Goal: Task Accomplishment & Management: Use online tool/utility

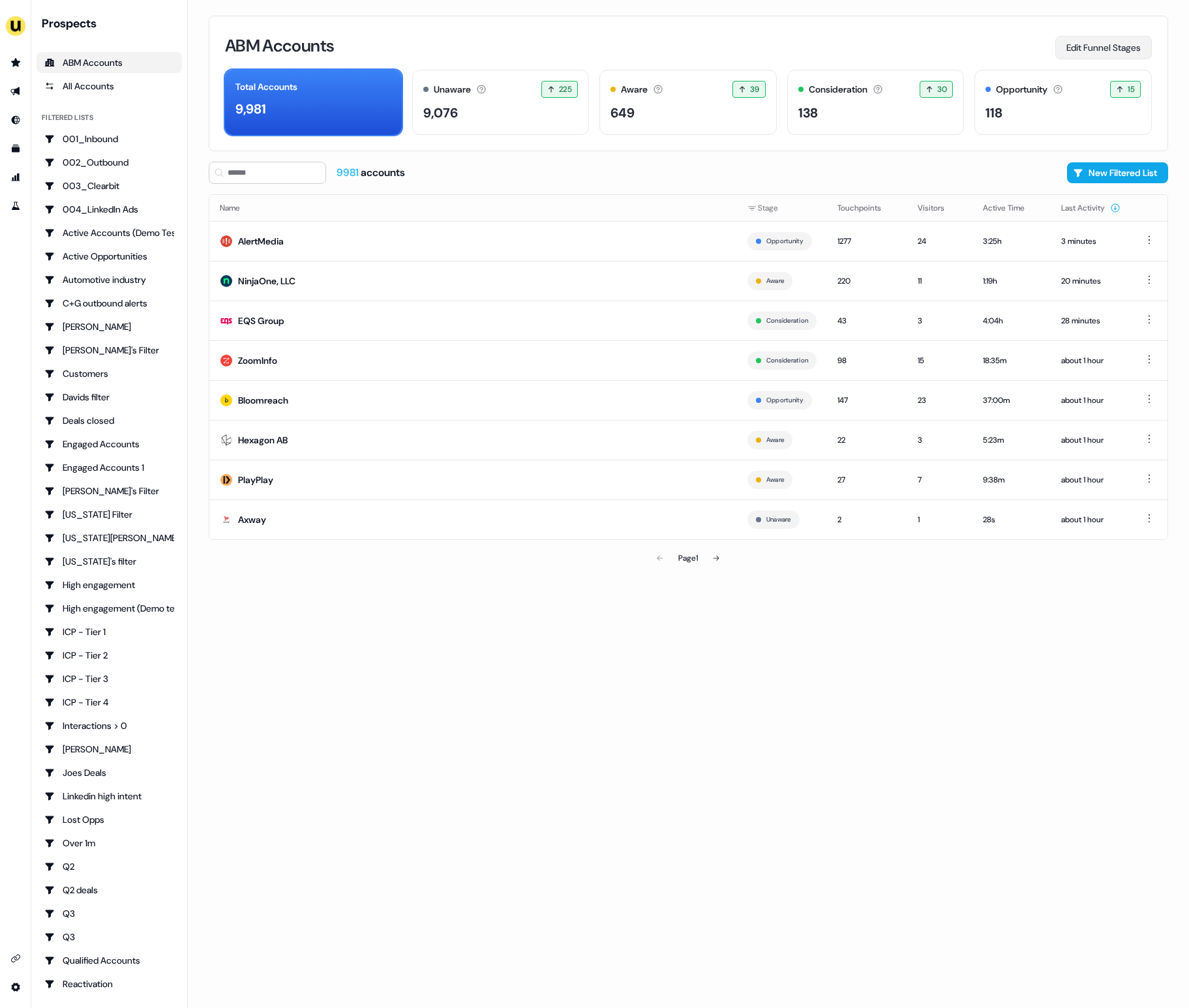
click at [1102, 47] on button "Edit Funnel Stages" at bounding box center [1104, 48] width 97 height 23
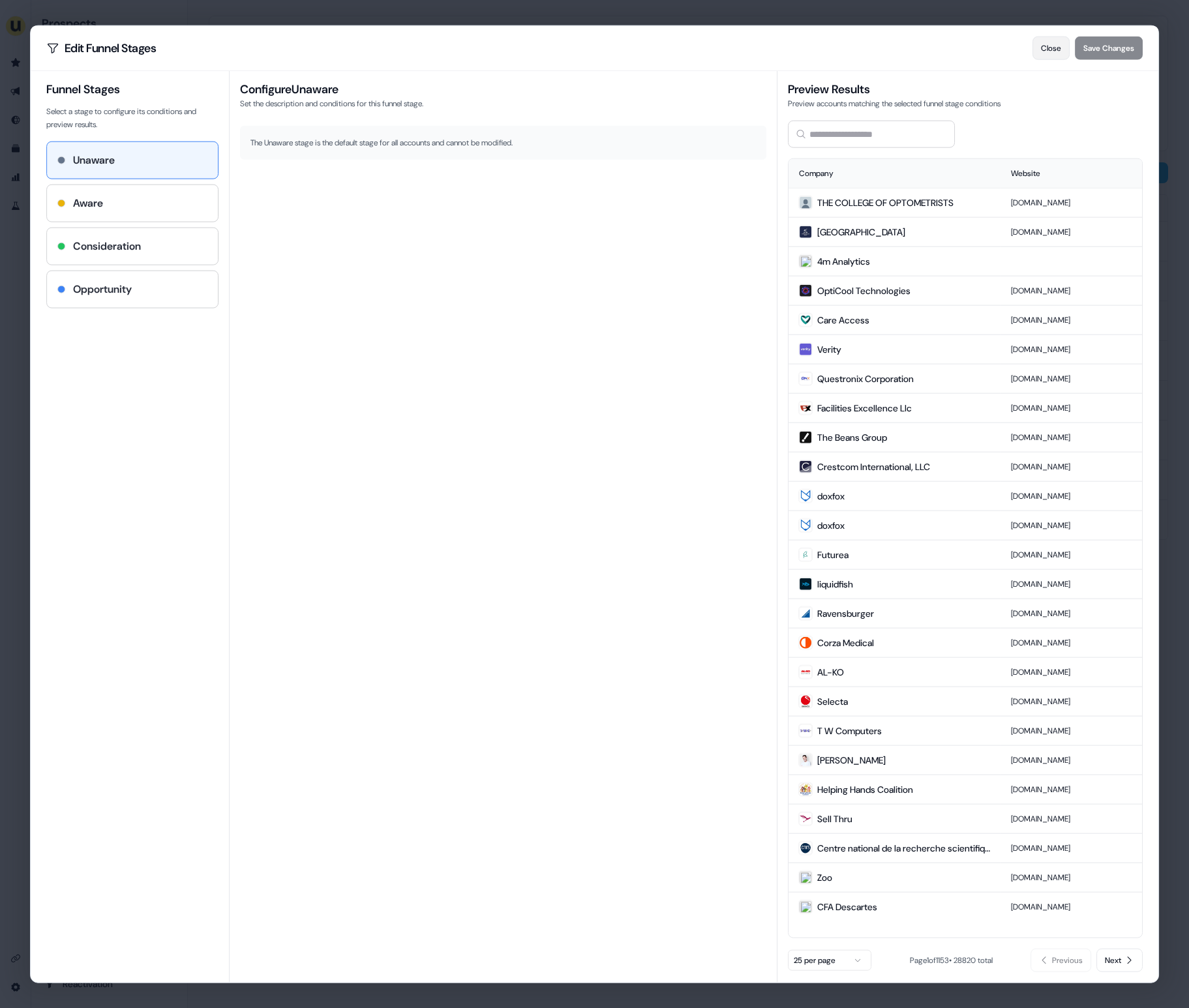
click at [1038, 53] on button "Close" at bounding box center [1051, 48] width 37 height 23
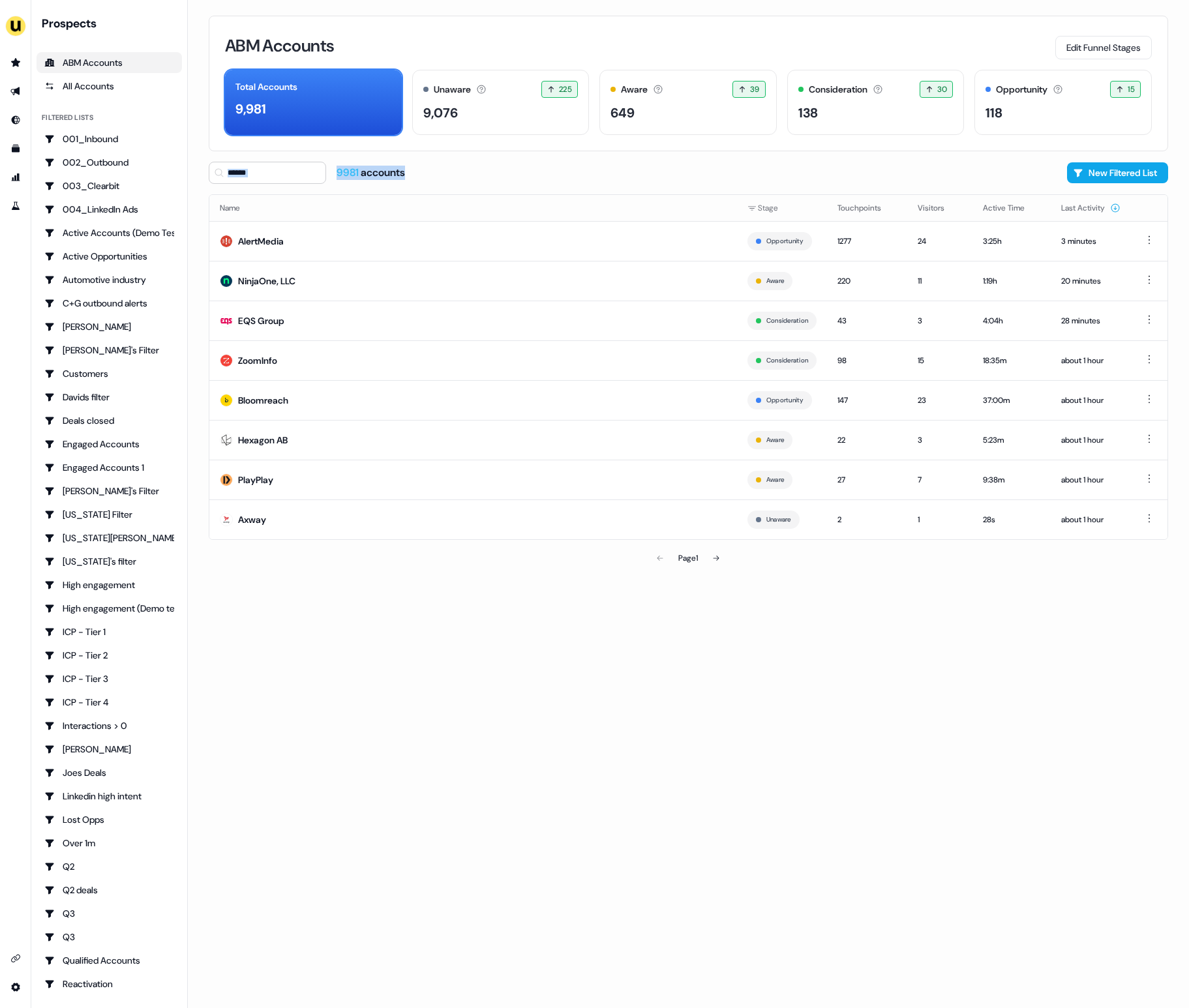
click at [1107, 152] on div "ABM Accounts Edit Funnel Stages Total Accounts 9,981 Unaware The default stage …" at bounding box center [688, 504] width 1001 height 1008
click at [1109, 170] on button "New Filtered List" at bounding box center [1117, 172] width 101 height 21
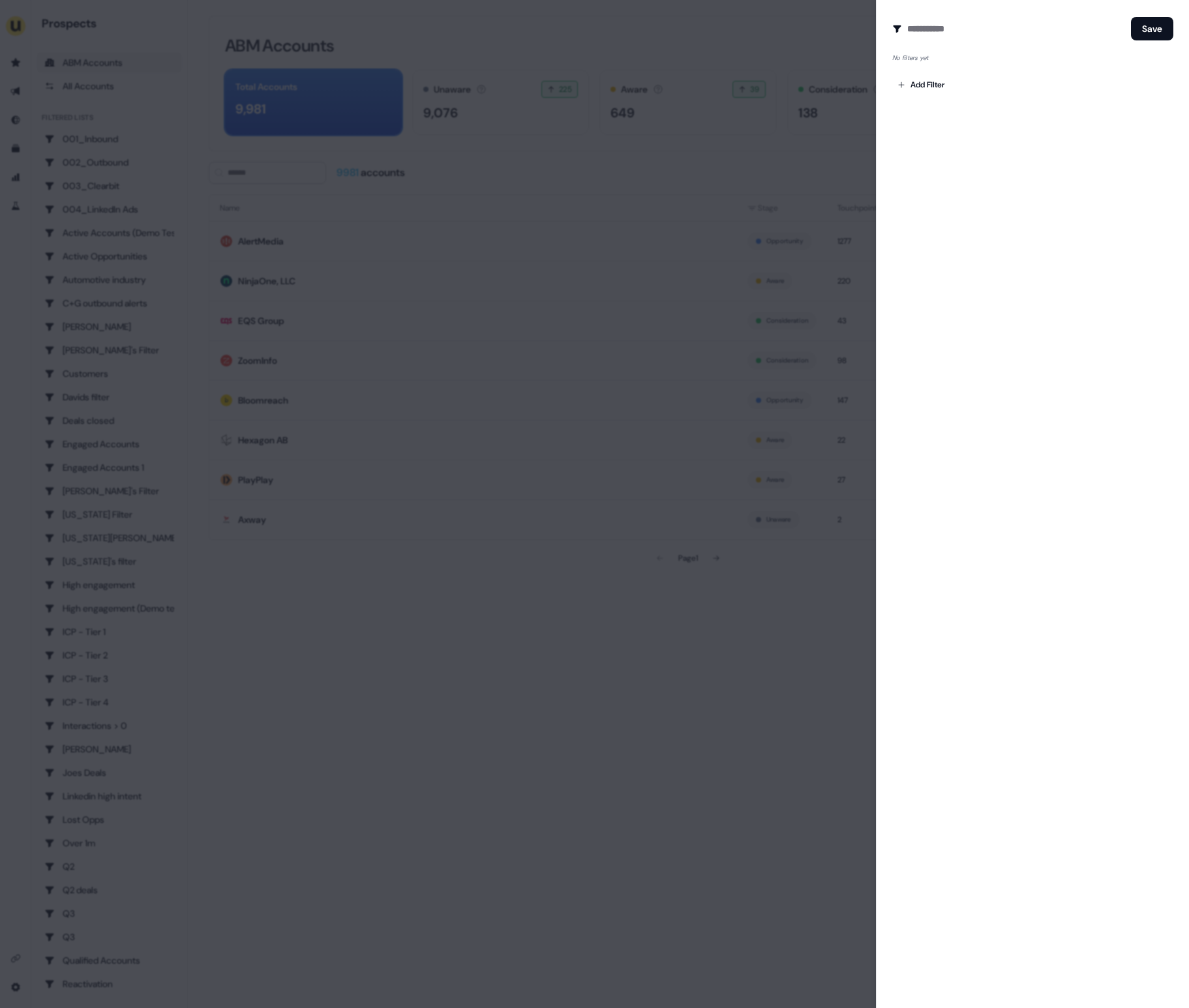
click at [961, 83] on div "Add Filter" at bounding box center [1032, 82] width 281 height 26
click at [947, 83] on body "For the best experience switch devices to a bigger screen. Go to [DOMAIN_NAME] …" at bounding box center [594, 504] width 1189 height 1008
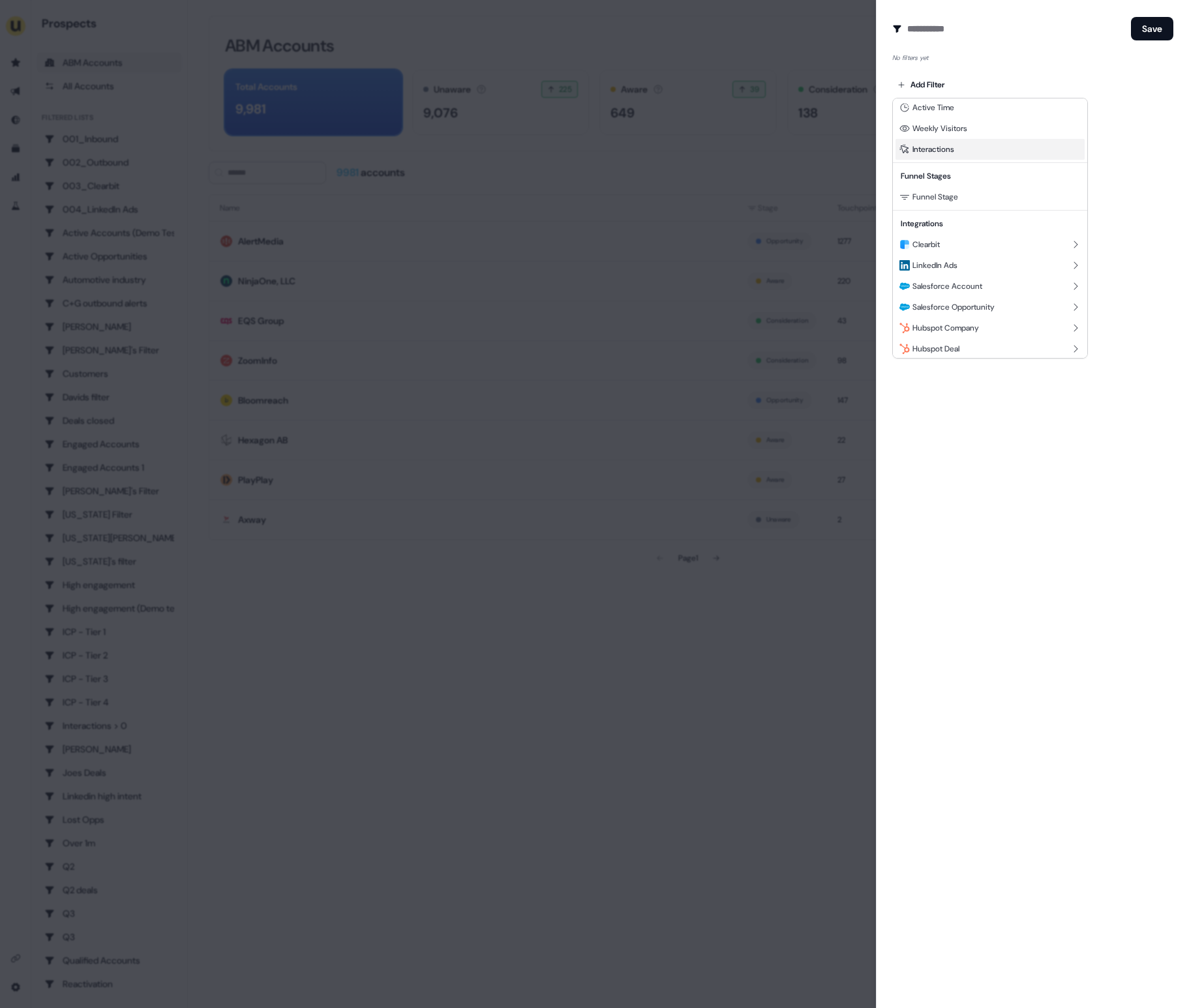
scroll to position [159, 0]
click at [928, 525] on div at bounding box center [594, 504] width 1189 height 1008
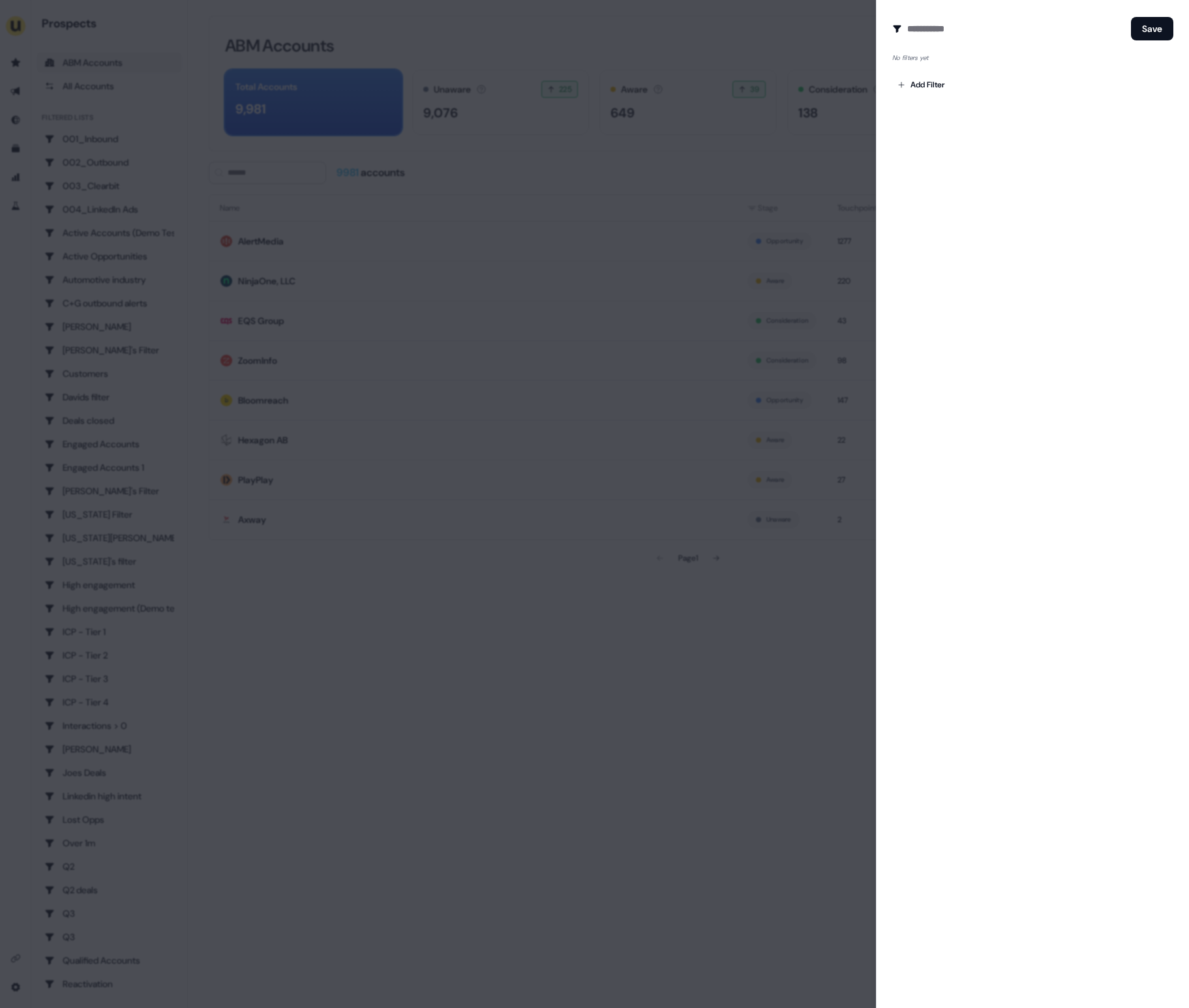
click at [792, 194] on div at bounding box center [594, 504] width 1189 height 1008
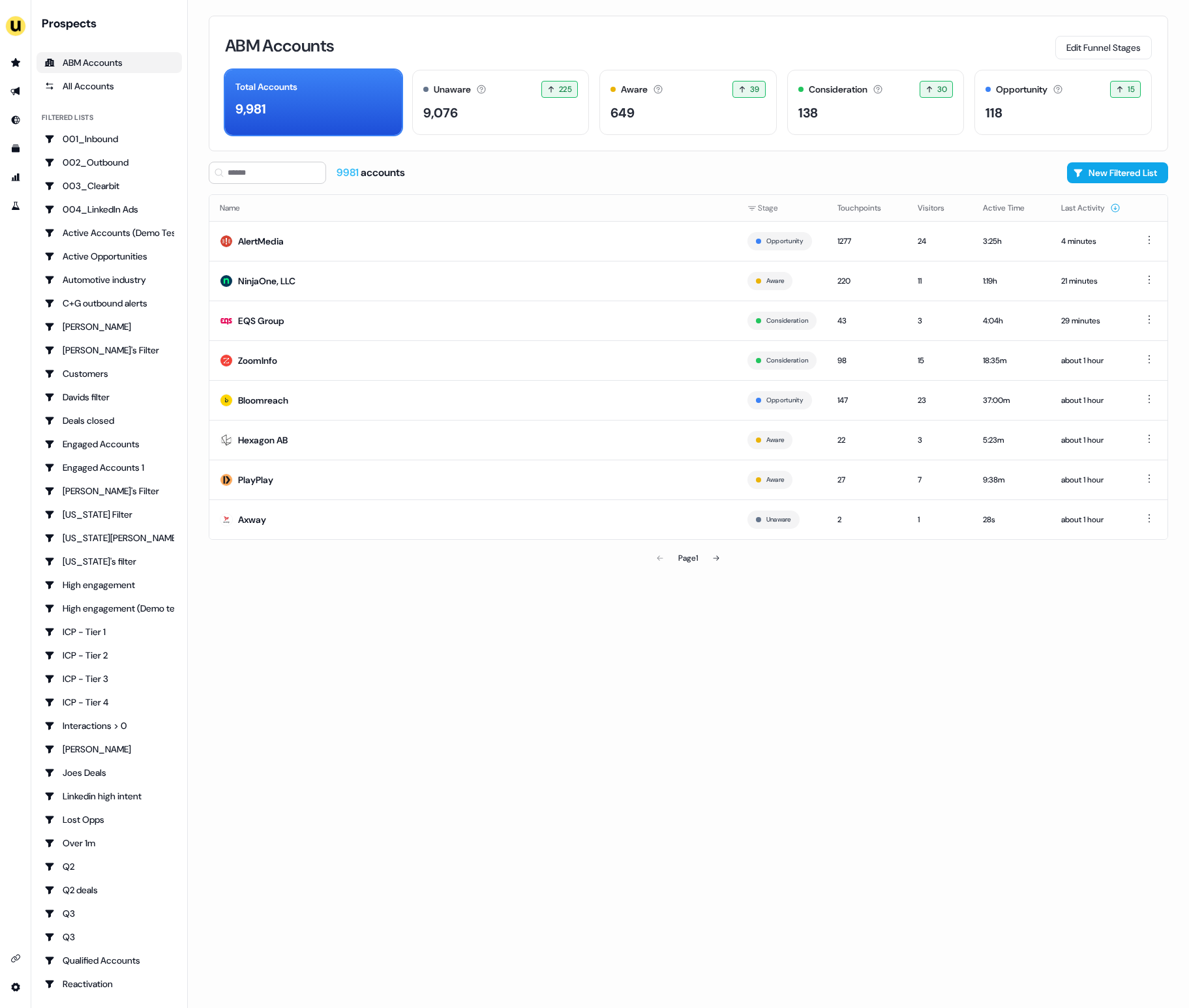
drag, startPoint x: 810, startPoint y: 170, endPoint x: 906, endPoint y: 164, distance: 96.2
click at [811, 170] on div "9981 accounts New Filtered List" at bounding box center [688, 172] width 959 height 22
click at [1108, 166] on button "New Filtered List" at bounding box center [1117, 172] width 101 height 21
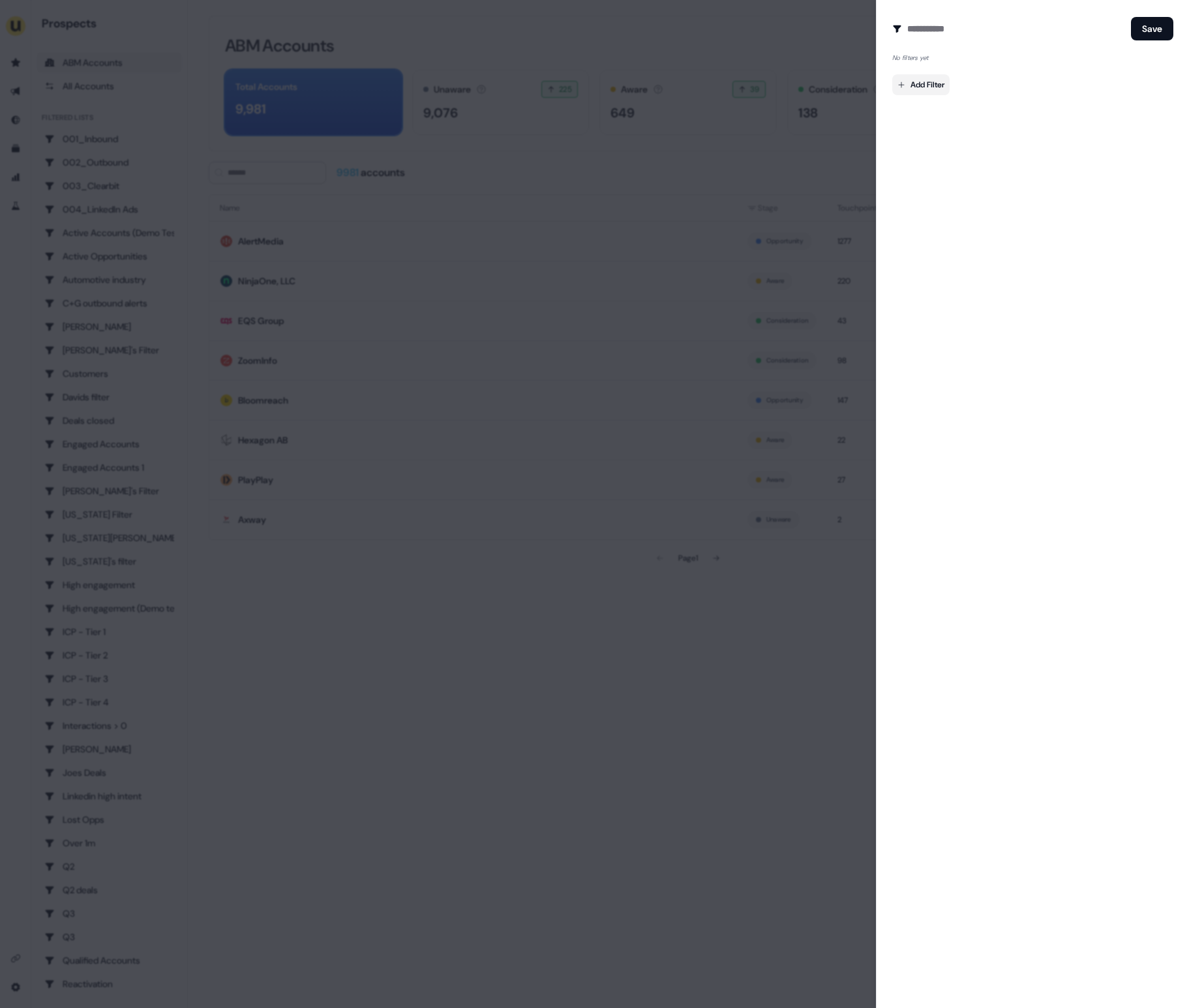
click at [935, 93] on body "For the best experience switch devices to a bigger screen. Go to [DOMAIN_NAME] …" at bounding box center [594, 504] width 1189 height 1008
click at [911, 444] on div at bounding box center [594, 504] width 1189 height 1008
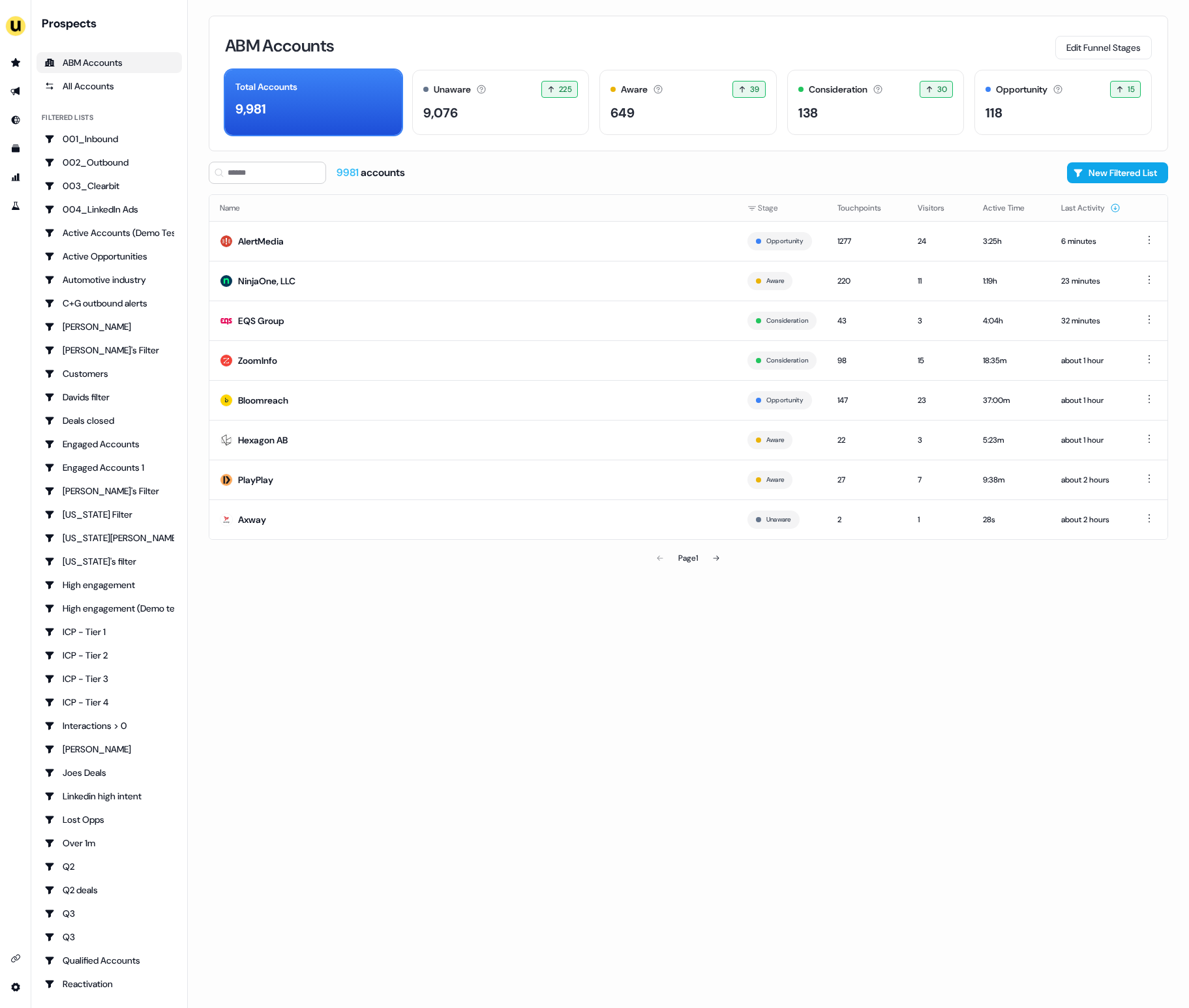
click at [1103, 157] on div "ABM Accounts Edit Funnel Stages Total Accounts 9,981 Unaware The default stage …" at bounding box center [688, 504] width 1001 height 1008
click at [1102, 170] on button "New Filtered List" at bounding box center [1117, 172] width 101 height 21
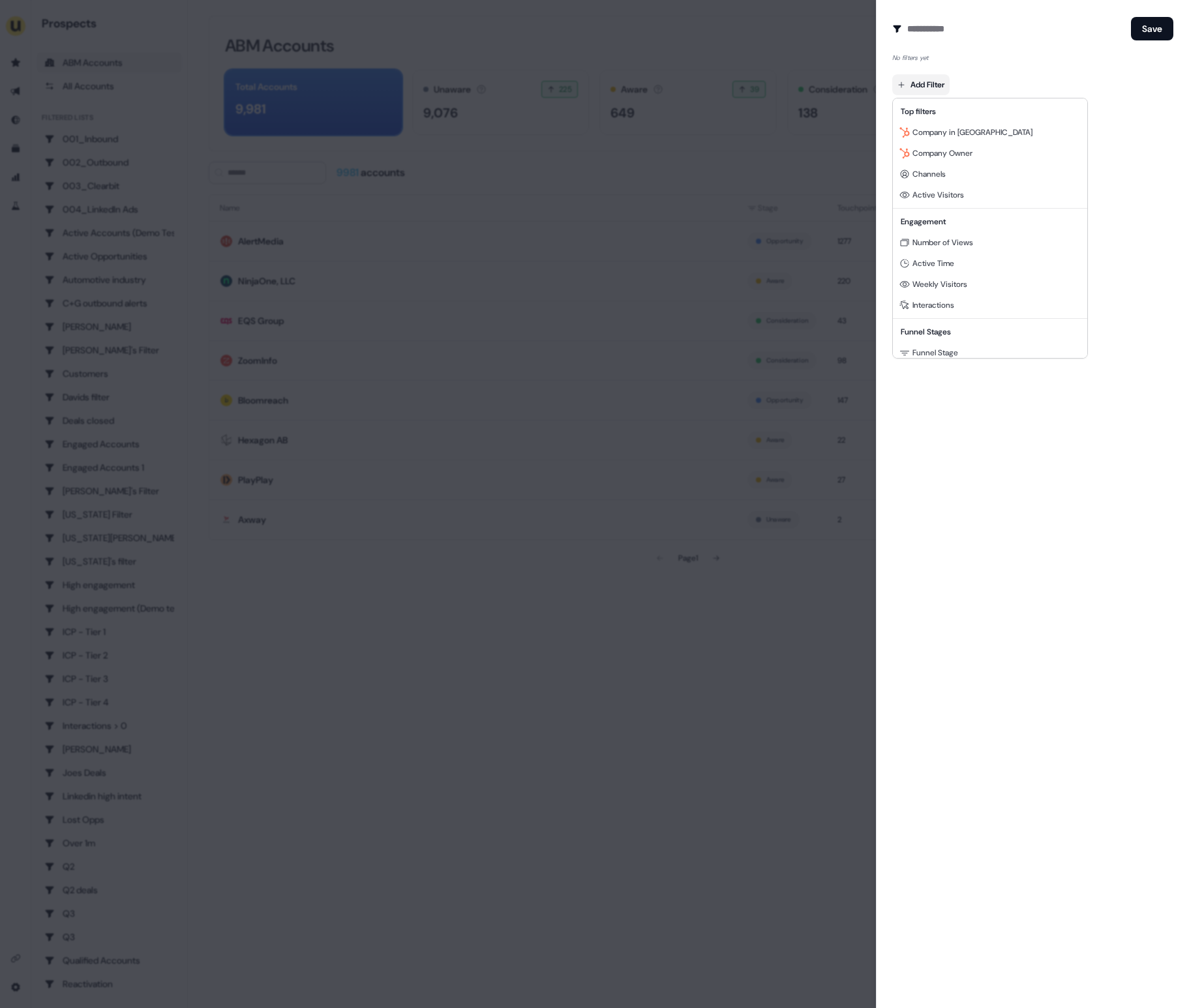
click at [938, 80] on body "For the best experience switch devices to a bigger screen. Go to [DOMAIN_NAME] …" at bounding box center [594, 504] width 1189 height 1008
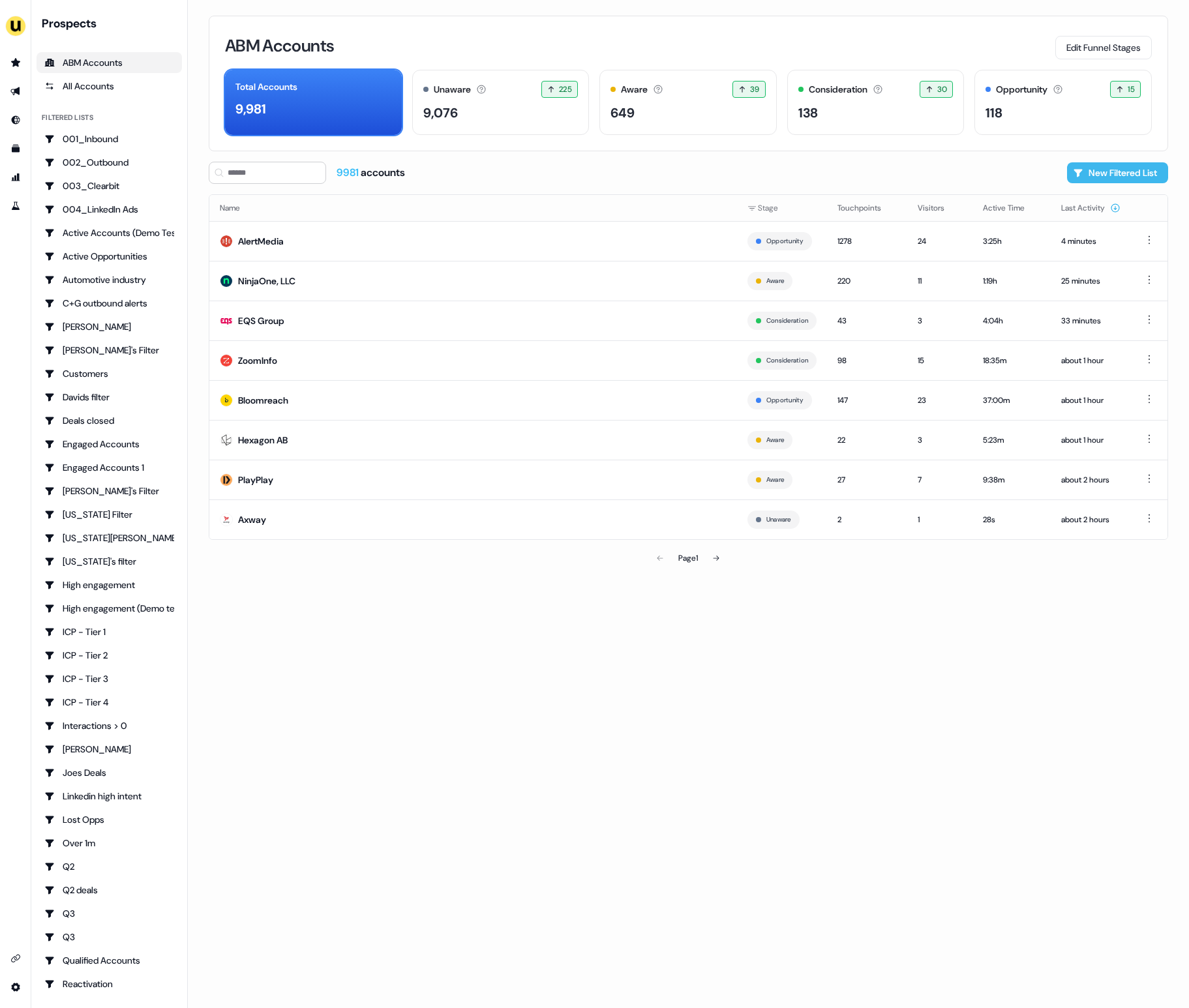
click at [1128, 165] on button "New Filtered List" at bounding box center [1117, 172] width 101 height 21
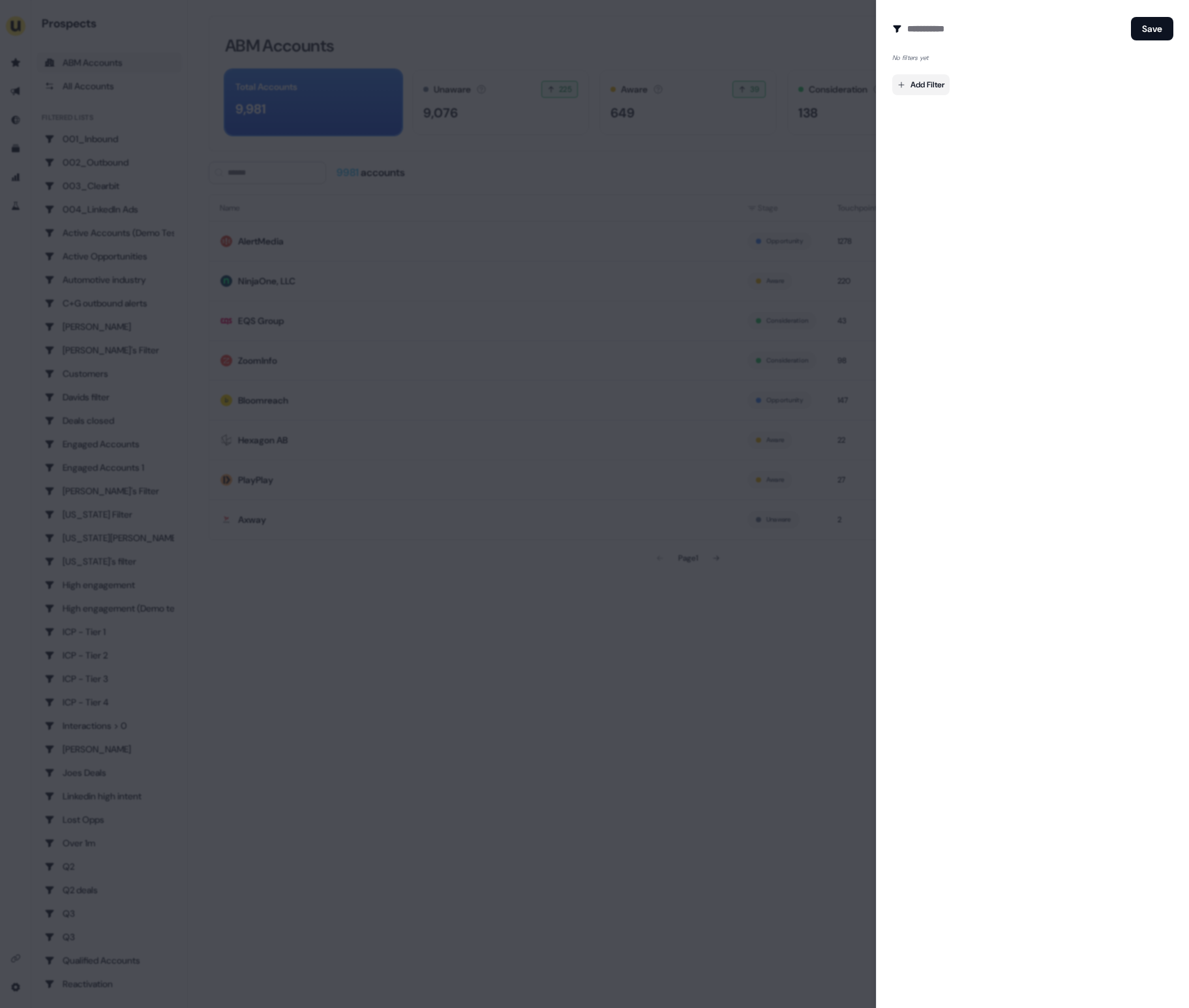
click at [952, 88] on body "For the best experience switch devices to a bigger screen. Go to [DOMAIN_NAME] …" at bounding box center [594, 504] width 1189 height 1008
click at [739, 714] on div at bounding box center [594, 504] width 1189 height 1008
